Goal: Transaction & Acquisition: Obtain resource

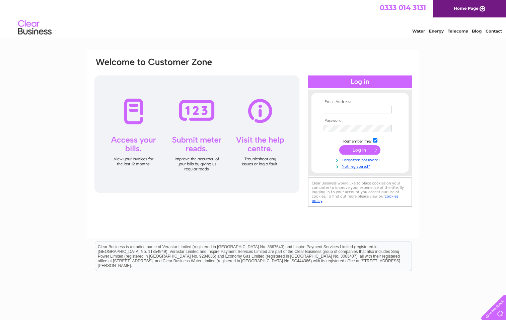
type input "[EMAIL_ADDRESS][DOMAIN_NAME]"
click at [360, 151] on input "submit" at bounding box center [359, 149] width 41 height 9
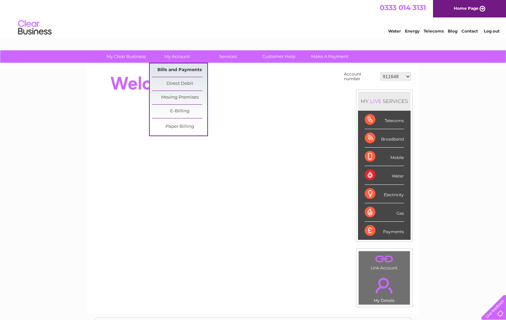
click at [175, 69] on link "Bills and Payments" at bounding box center [179, 69] width 55 height 13
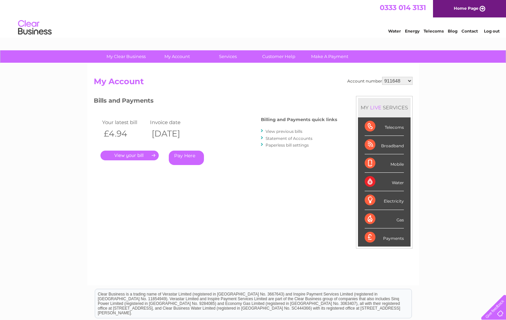
click at [408, 79] on select "911648 975946 979041 980046 990352 990353 990356 990361 997232 1080773 1081707 …" at bounding box center [397, 81] width 30 height 8
select select "30267508"
click at [382, 77] on select "911648 975946 979041 980046 990352 990353 990356 990361 997232 1080773 1081707 …" at bounding box center [397, 81] width 30 height 8
click at [134, 156] on link "." at bounding box center [130, 155] width 58 height 10
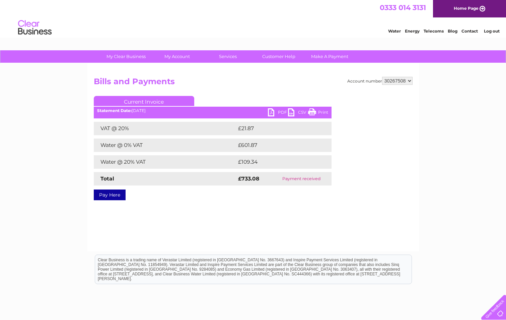
click at [281, 112] on link "PDF" at bounding box center [278, 113] width 20 height 10
click at [412, 80] on select "911648 975946 979041 980046 990352 990353 990356 990361 997232 1080773 1081707 …" at bounding box center [397, 81] width 30 height 8
select select "30280216"
click at [382, 77] on select "911648 975946 979041 980046 990352 990353 990356 990361 997232 1080773 1081707 …" at bounding box center [397, 81] width 30 height 8
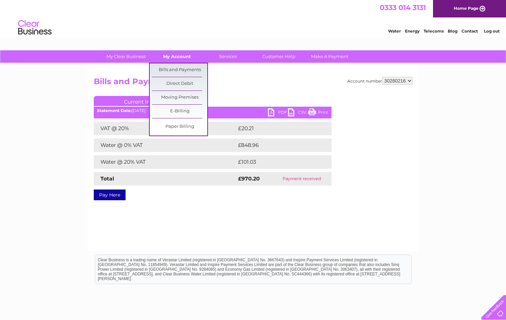
click at [179, 57] on link "My Account" at bounding box center [176, 56] width 55 height 12
click at [181, 69] on link "Bills and Payments" at bounding box center [179, 69] width 55 height 13
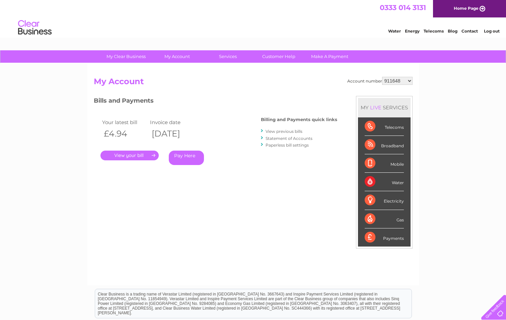
click at [410, 81] on select "911648 975946 979041 980046 990352 990353 990356 990361 997232 1080773 1081707 …" at bounding box center [397, 81] width 30 height 8
select select "30280216"
click at [382, 77] on select "911648 975946 979041 980046 990352 990353 990356 990361 997232 1080773 1081707 …" at bounding box center [397, 81] width 30 height 8
click at [116, 154] on link "." at bounding box center [130, 155] width 58 height 10
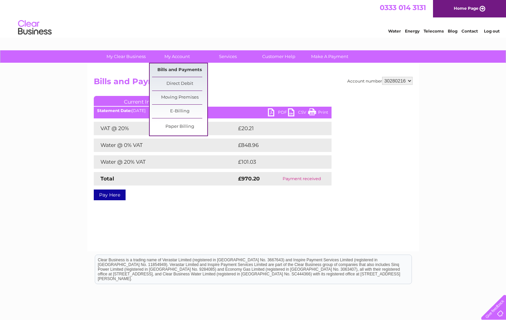
click at [178, 66] on link "Bills and Payments" at bounding box center [179, 69] width 55 height 13
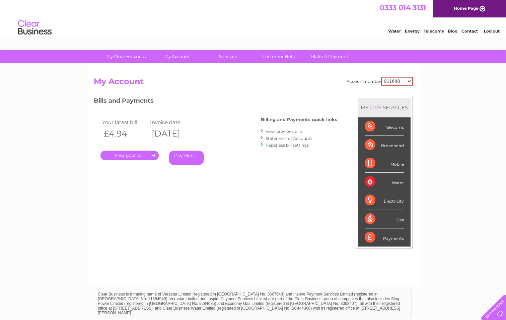
click at [409, 84] on select "911648 975946 979041 980046 990352 990353 990356 990361 997232 1080773 1081707 …" at bounding box center [397, 81] width 31 height 9
select select "30280216"
click at [382, 77] on select "911648 975946 979041 980046 990352 990353 990356 990361 997232 1080773 1081707 …" at bounding box center [397, 81] width 31 height 9
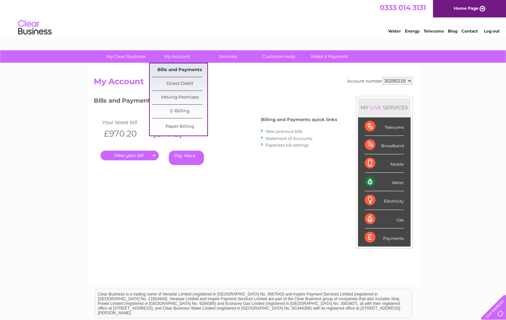
click at [176, 70] on link "Bills and Payments" at bounding box center [179, 69] width 55 height 13
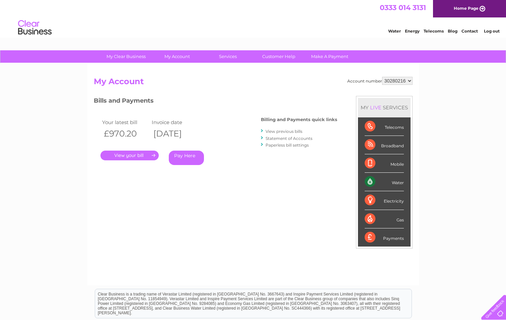
click at [135, 154] on link "." at bounding box center [130, 155] width 58 height 10
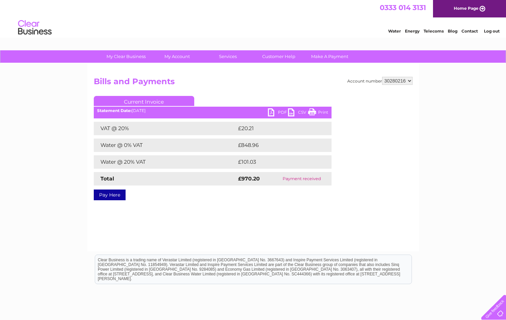
click at [279, 110] on link "PDF" at bounding box center [278, 113] width 20 height 10
